Goal: Task Accomplishment & Management: Manage account settings

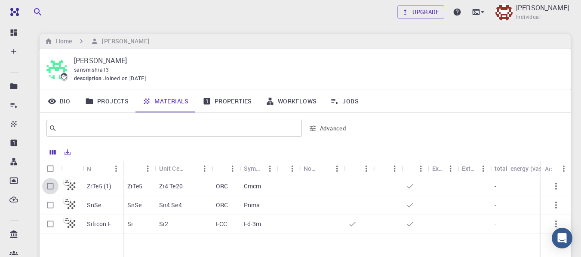
click at [46, 187] on input "Select row" at bounding box center [50, 186] width 16 height 16
checkbox input "true"
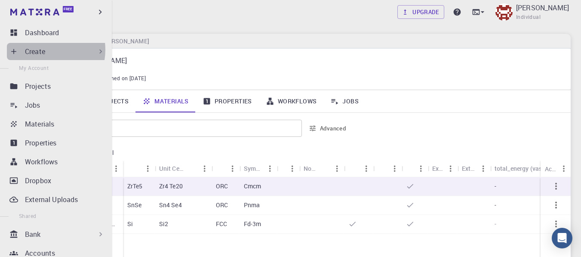
click at [42, 50] on p "Create" at bounding box center [35, 51] width 20 height 10
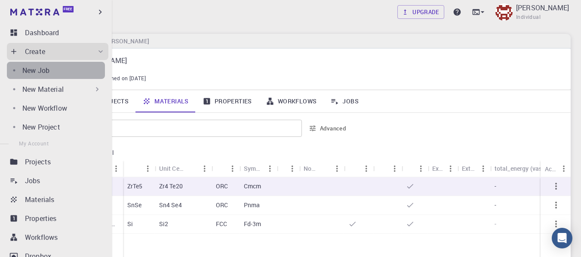
click at [58, 69] on div "New Job" at bounding box center [63, 70] width 83 height 10
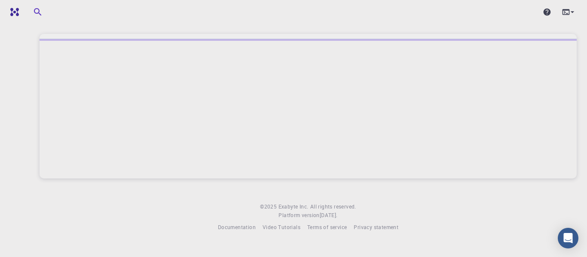
click at [568, 12] on icon at bounding box center [572, 12] width 9 height 9
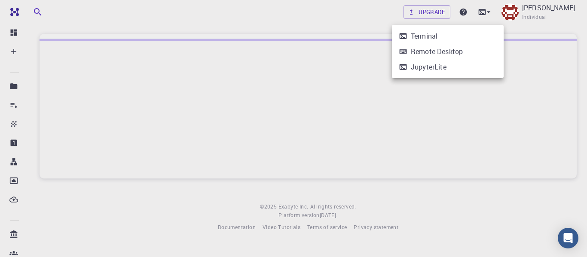
click at [434, 51] on div "Remote Desktop" at bounding box center [437, 51] width 52 height 10
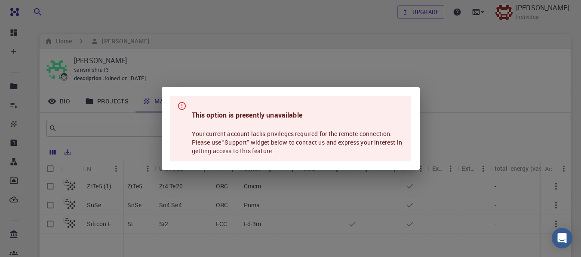
click at [253, 32] on div "This option is presently unavailable Your current account lacks privileges requ…" at bounding box center [290, 128] width 581 height 257
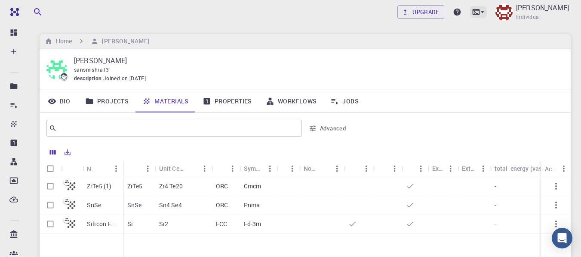
click at [486, 12] on icon at bounding box center [482, 12] width 9 height 9
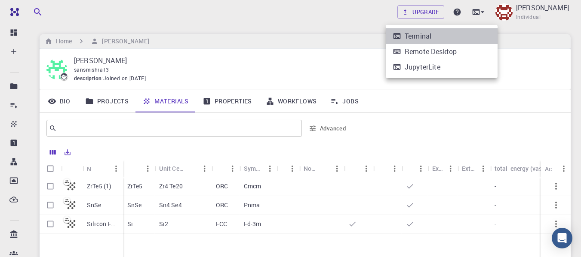
click at [433, 36] on li "Terminal" at bounding box center [441, 35] width 112 height 15
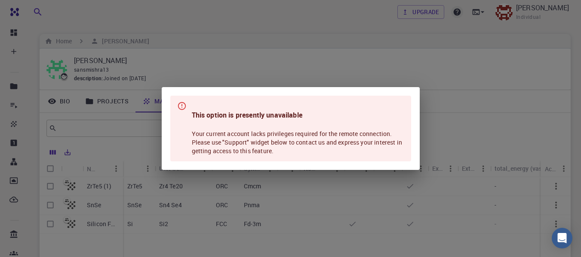
drag, startPoint x: 430, startPoint y: 31, endPoint x: 470, endPoint y: 17, distance: 42.3
click at [431, 31] on div "This option is presently unavailable Your current account lacks privileges requ…" at bounding box center [290, 128] width 581 height 257
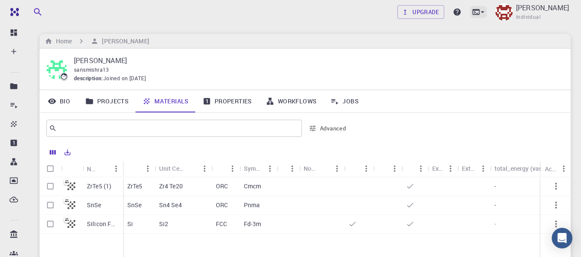
click at [486, 12] on icon at bounding box center [482, 12] width 9 height 9
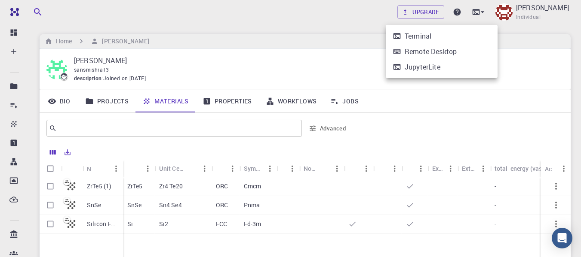
click at [425, 69] on div "JupyterLite" at bounding box center [422, 67] width 36 height 10
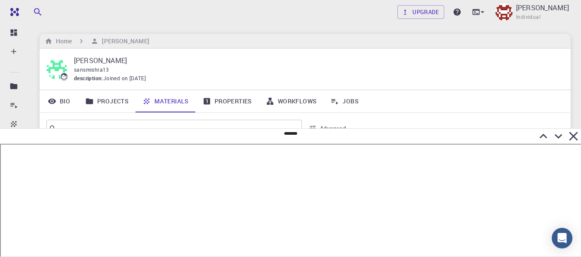
click at [574, 136] on icon at bounding box center [573, 136] width 9 height 9
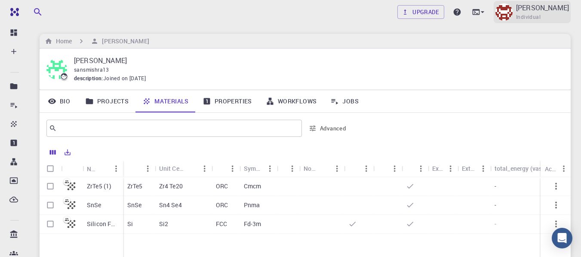
click at [545, 12] on p "[PERSON_NAME]" at bounding box center [542, 8] width 53 height 10
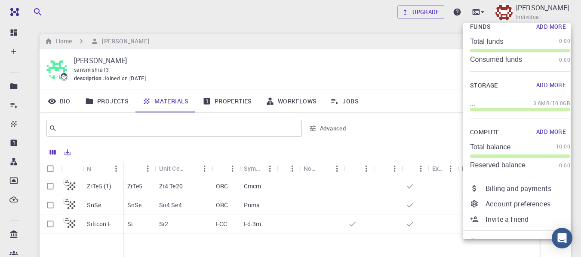
scroll to position [40, 0]
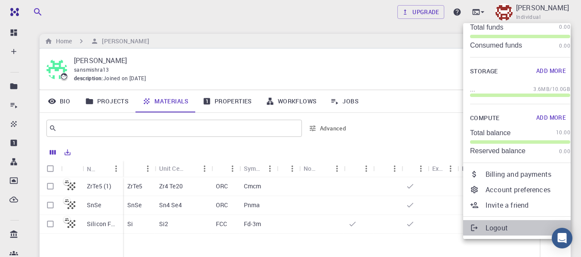
click at [503, 229] on p "Logout" at bounding box center [527, 228] width 85 height 10
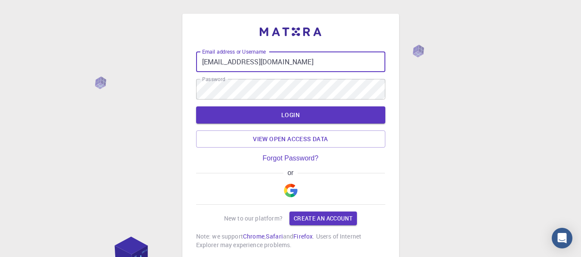
click at [312, 64] on input "sansmishra15@gmail.com" at bounding box center [290, 62] width 189 height 21
type input "sanskar.student@ddugu.ac.in"
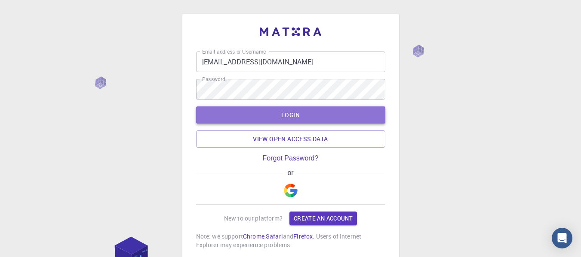
click at [286, 116] on button "LOGIN" at bounding box center [290, 115] width 189 height 17
